Goal: Information Seeking & Learning: Learn about a topic

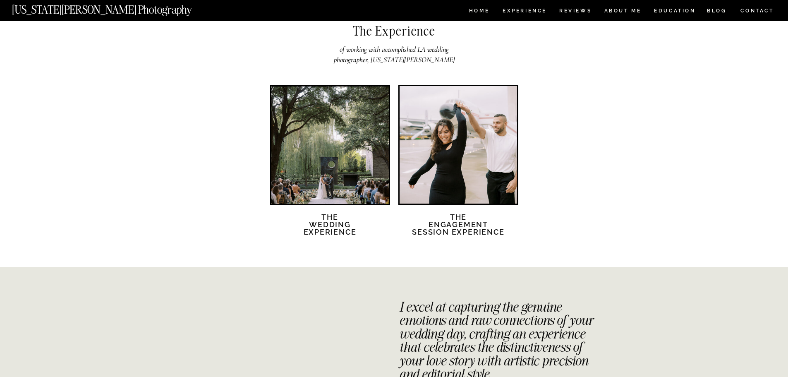
scroll to position [1530, 0]
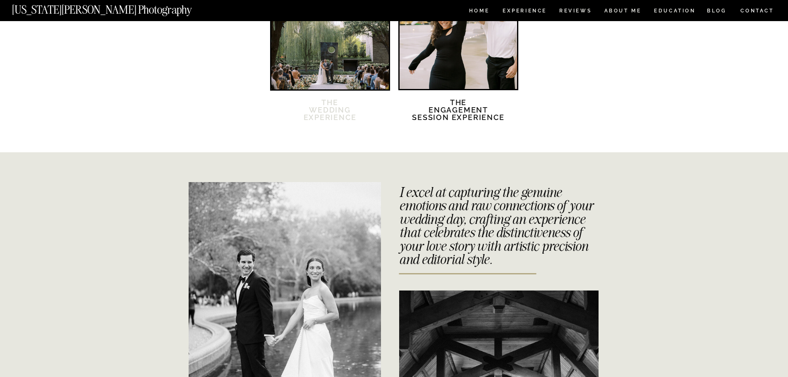
click at [322, 108] on h2 "The Wedding Experience" at bounding box center [329, 115] width 71 height 32
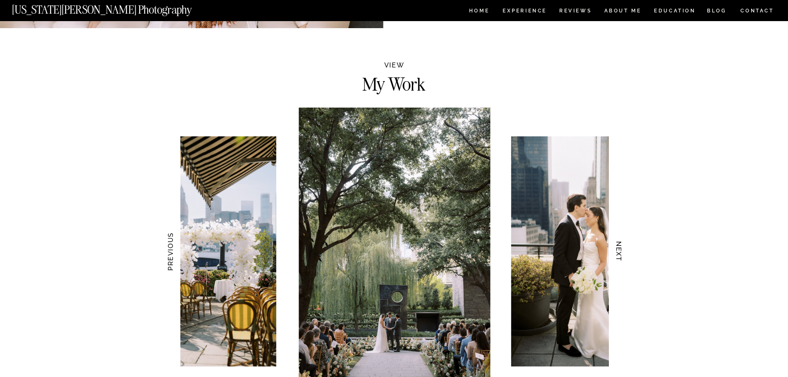
scroll to position [785, 0]
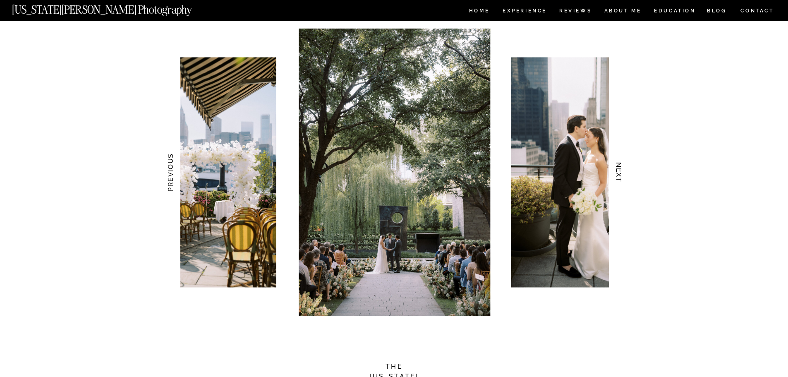
click at [617, 172] on h3 "NEXT" at bounding box center [618, 172] width 9 height 52
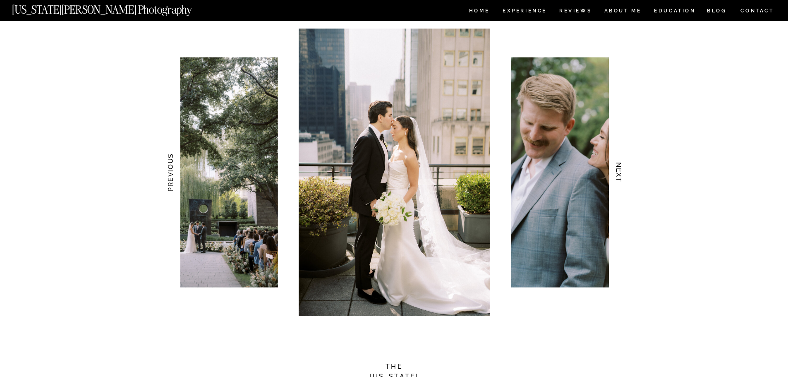
click at [617, 172] on h3 "NEXT" at bounding box center [618, 172] width 9 height 52
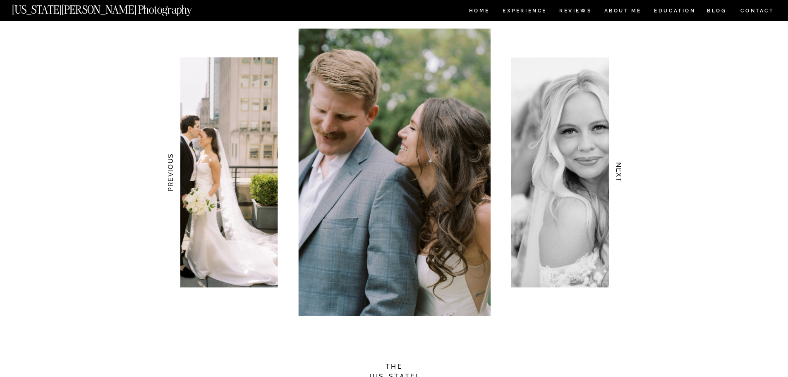
click at [617, 172] on h3 "NEXT" at bounding box center [618, 172] width 9 height 52
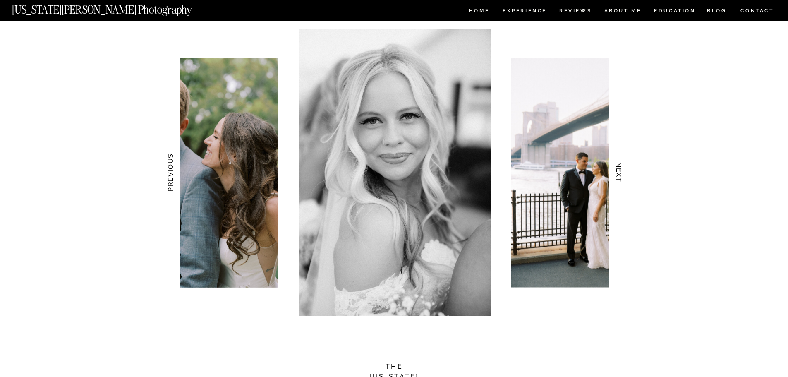
click at [617, 172] on h3 "NEXT" at bounding box center [618, 172] width 9 height 52
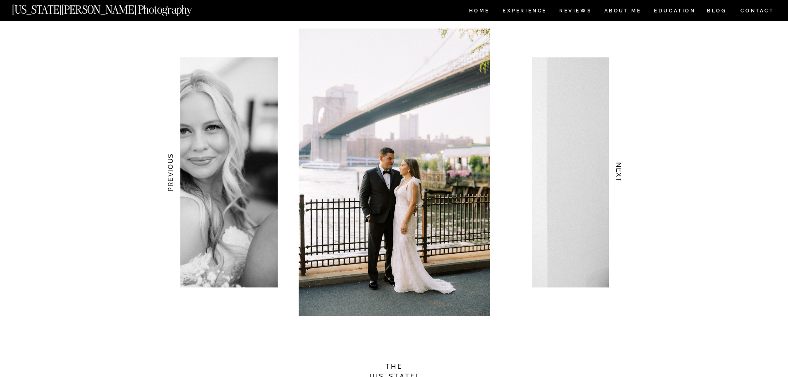
click at [617, 172] on h3 "NEXT" at bounding box center [618, 172] width 9 height 52
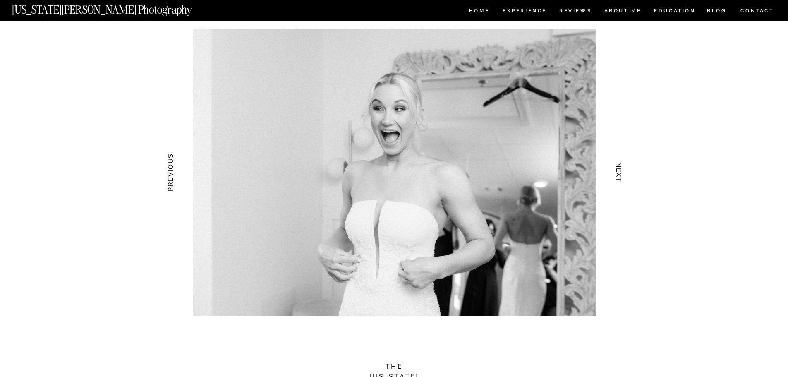
click at [617, 172] on h3 "NEXT" at bounding box center [618, 172] width 9 height 52
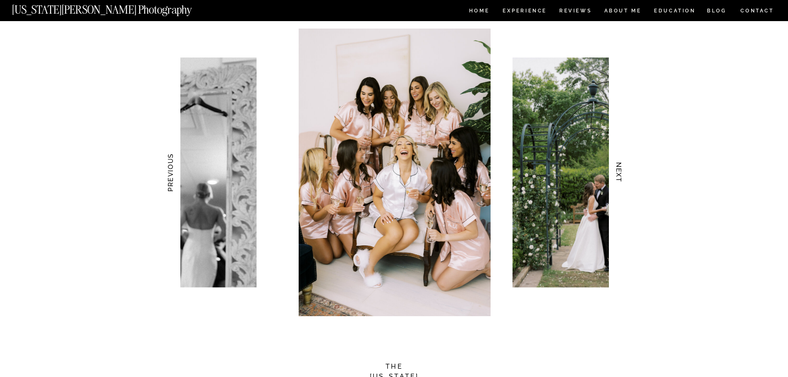
click at [617, 172] on h3 "NEXT" at bounding box center [618, 172] width 9 height 52
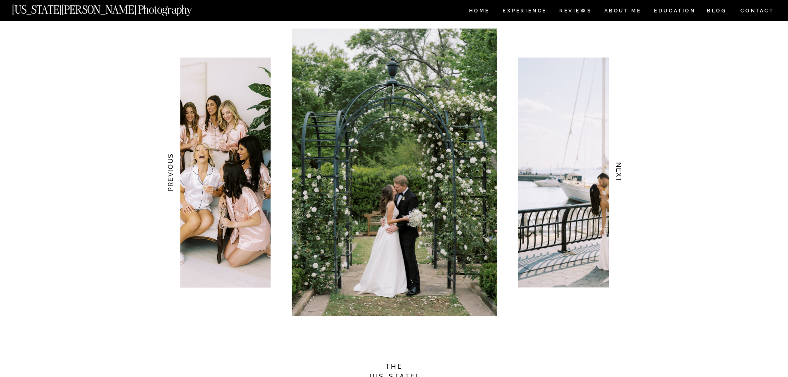
click at [617, 172] on h3 "NEXT" at bounding box center [618, 172] width 9 height 52
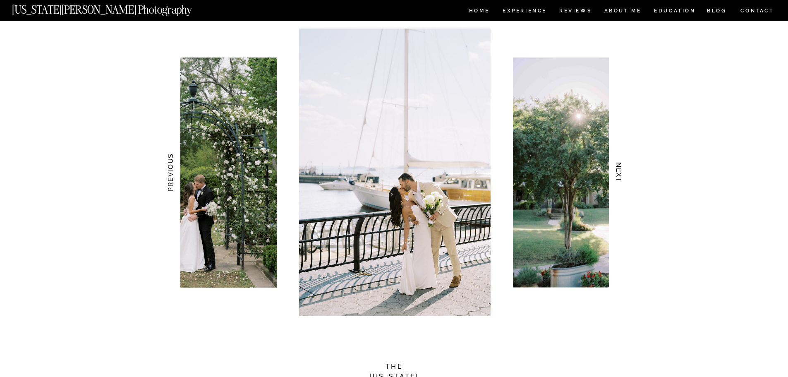
click at [617, 172] on h3 "NEXT" at bounding box center [618, 172] width 9 height 52
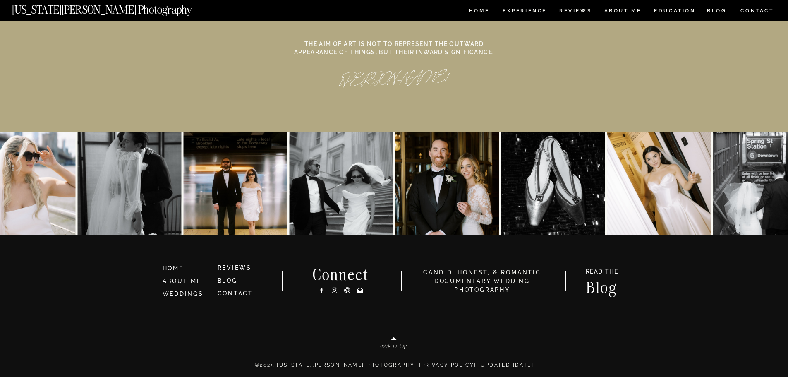
scroll to position [3813, 0]
